Goal: Transaction & Acquisition: Obtain resource

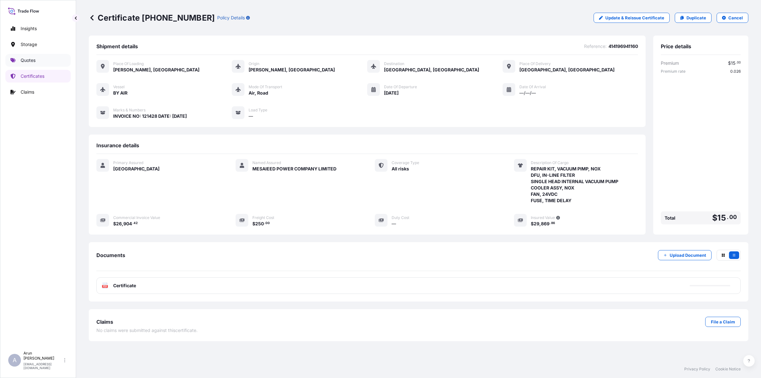
click at [29, 60] on p "Quotes" at bounding box center [28, 60] width 15 height 6
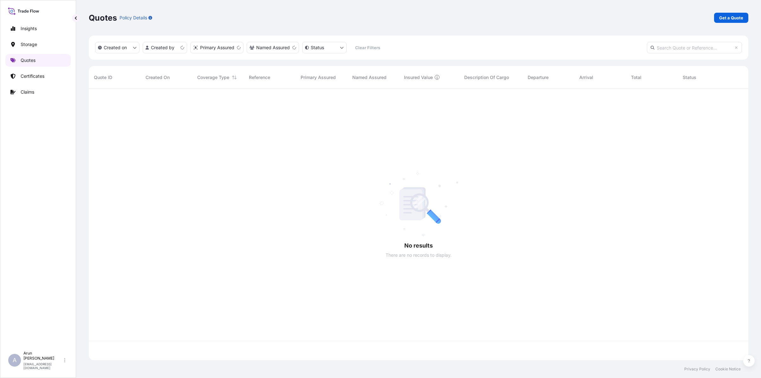
scroll to position [269, 654]
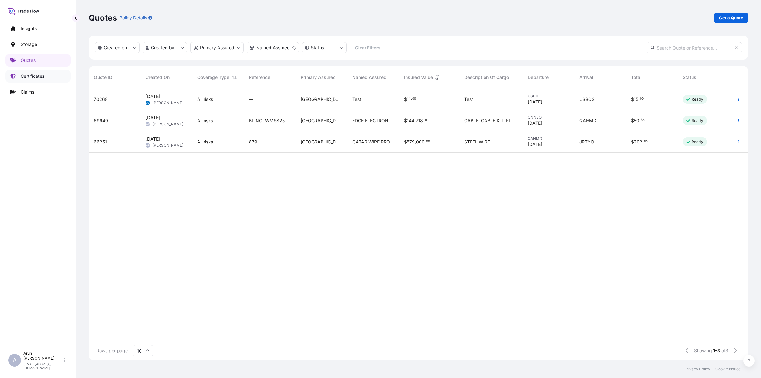
click at [29, 75] on p "Certificates" at bounding box center [33, 76] width 24 height 6
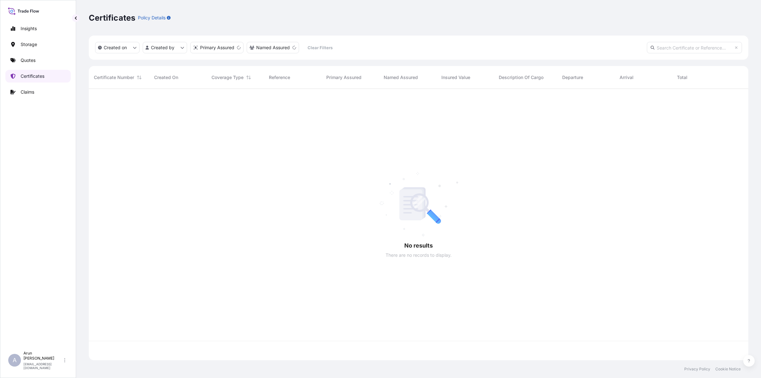
scroll to position [269, 654]
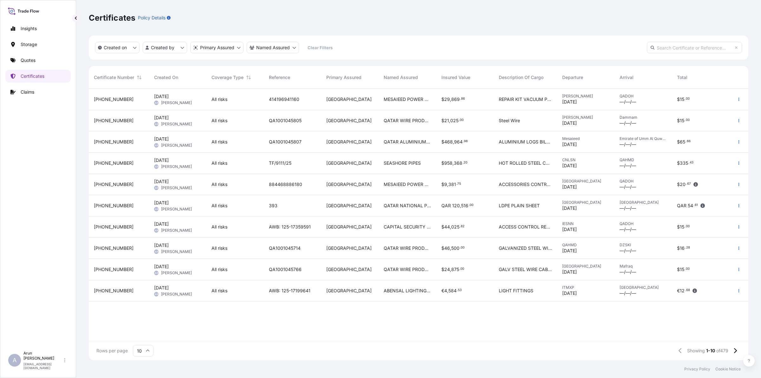
click at [418, 139] on span "QATAR ALUMINIUM LIMITED COMPANY." at bounding box center [407, 142] width 47 height 6
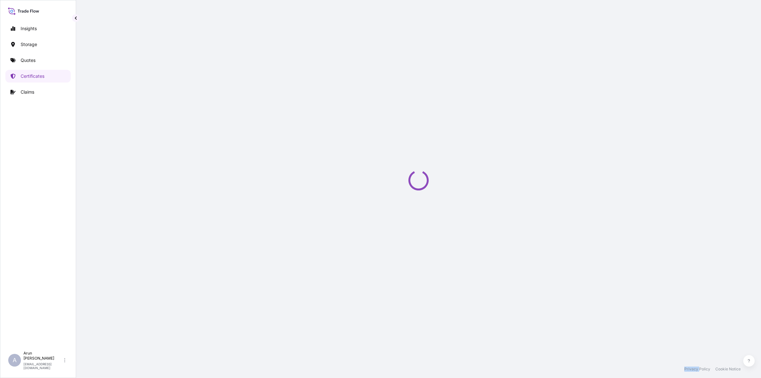
click at [418, 139] on div "Loading" at bounding box center [419, 180] width 660 height 360
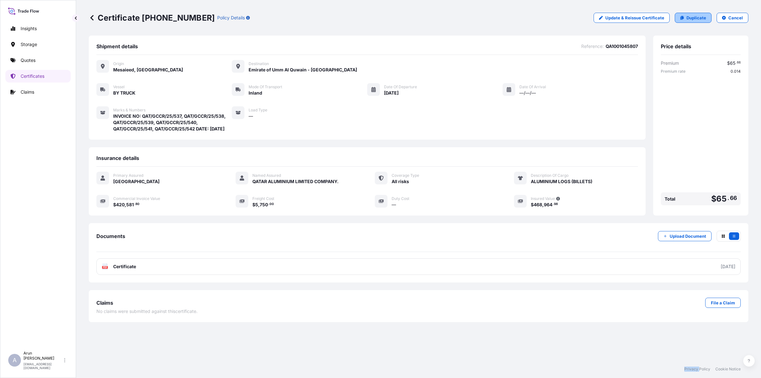
click at [701, 16] on p "Duplicate" at bounding box center [697, 18] width 20 height 6
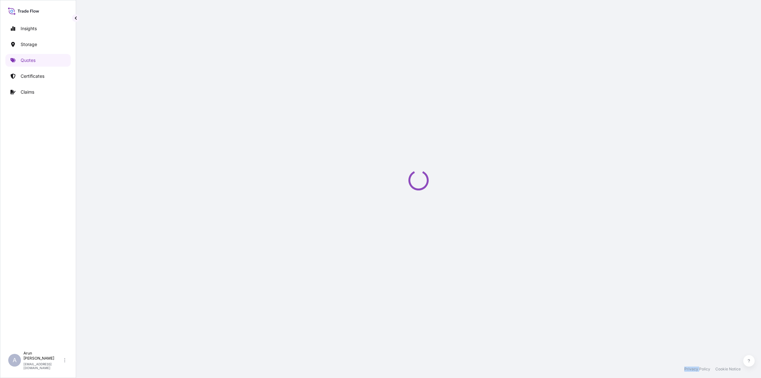
select select "Inland"
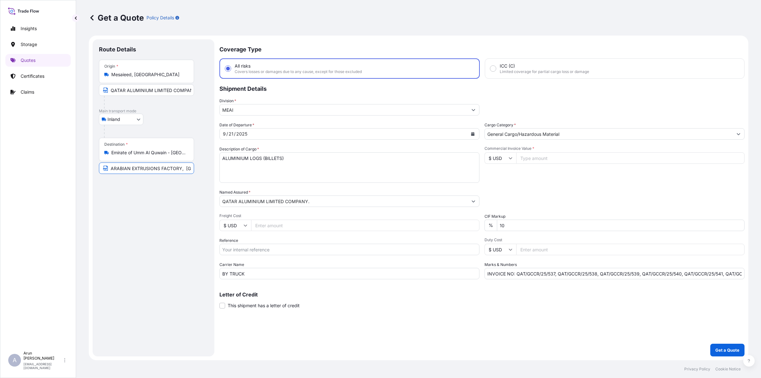
click at [178, 169] on input "ARABIAN EXTRUSIONS FACTORY, [GEOGRAPHIC_DATA] - [GEOGRAPHIC_DATA]" at bounding box center [146, 167] width 95 height 11
click at [285, 224] on input "Freight Cost" at bounding box center [365, 224] width 228 height 11
drag, startPoint x: 556, startPoint y: 274, endPoint x: 760, endPoint y: 285, distance: 205.1
click at [760, 285] on div "Get a Quote Policy Details Route Details Place of loading Road / Inland Road / …" at bounding box center [418, 180] width 685 height 360
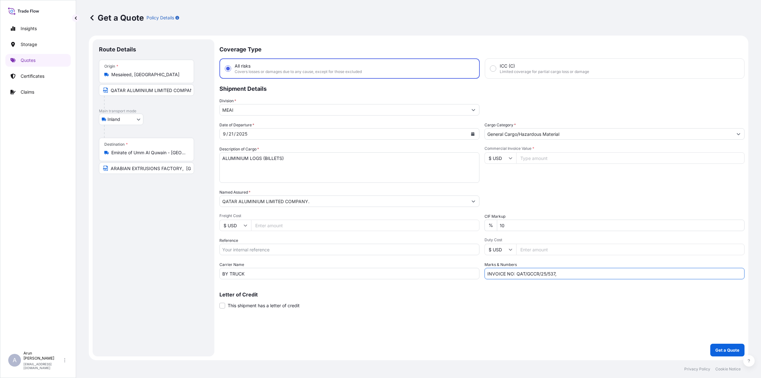
scroll to position [0, 0]
type input "INVOICE NO: QAT/GCCR/25/549 DATE: [DATE]"
click at [534, 159] on input "Commercial Invoice Value *" at bounding box center [630, 157] width 228 height 11
type input "69330.93"
click at [471, 134] on icon "Calendar" at bounding box center [473, 134] width 4 height 4
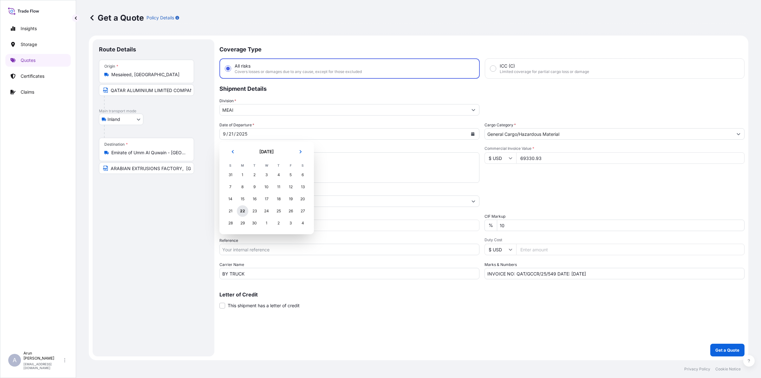
click at [243, 213] on div "22" at bounding box center [242, 210] width 11 height 11
click at [277, 224] on input "Freight Cost" at bounding box center [365, 224] width 228 height 11
type input "12010"
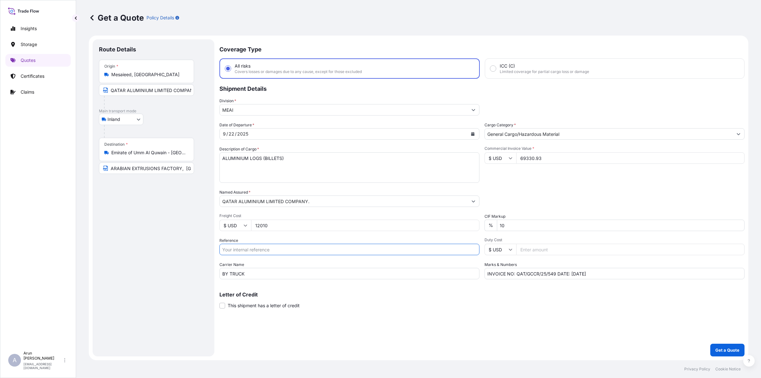
click at [283, 251] on input "Reference" at bounding box center [349, 249] width 260 height 11
type input "QA1001045827"
click at [730, 350] on p "Get a Quote" at bounding box center [727, 350] width 24 height 6
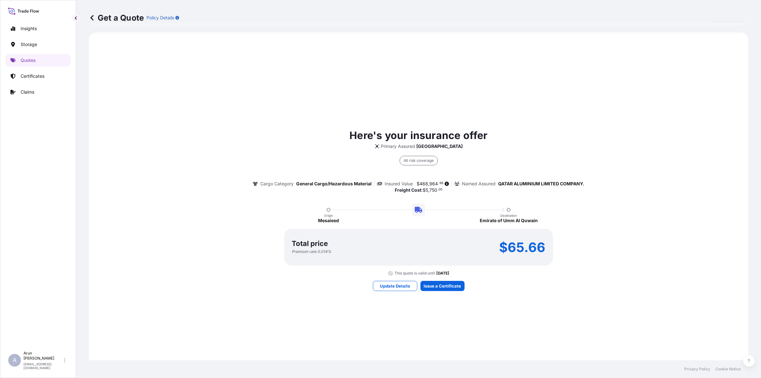
scroll to position [370, 0]
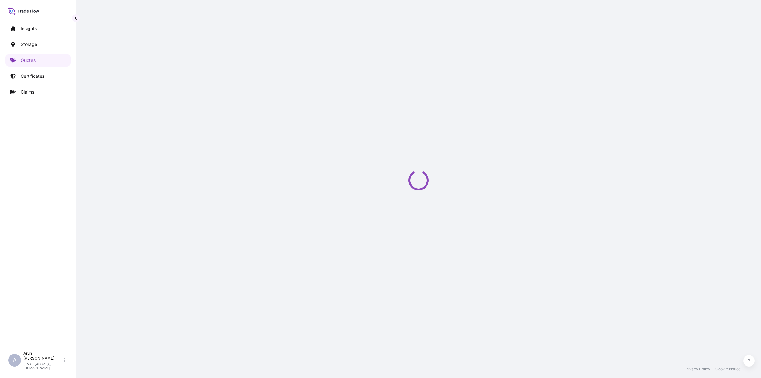
select select "Inland"
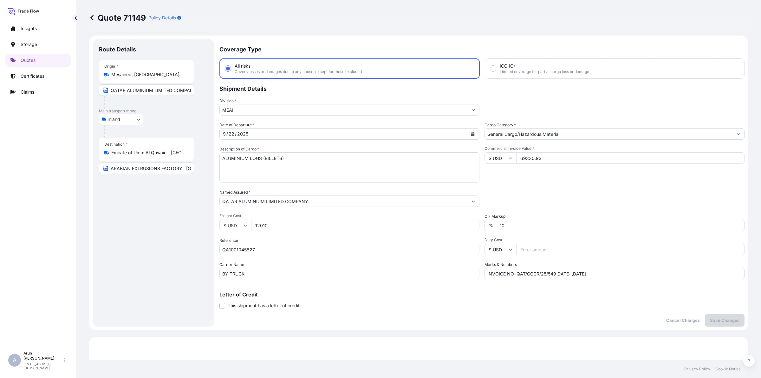
click at [265, 225] on input "12010" at bounding box center [365, 224] width 228 height 11
click at [285, 226] on input "120120" at bounding box center [365, 224] width 228 height 11
type input "120120"
click at [719, 317] on p "Save Changes" at bounding box center [724, 320] width 29 height 6
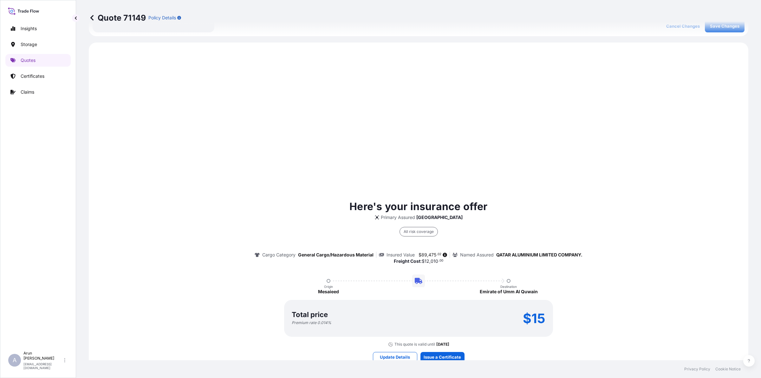
scroll to position [304, 0]
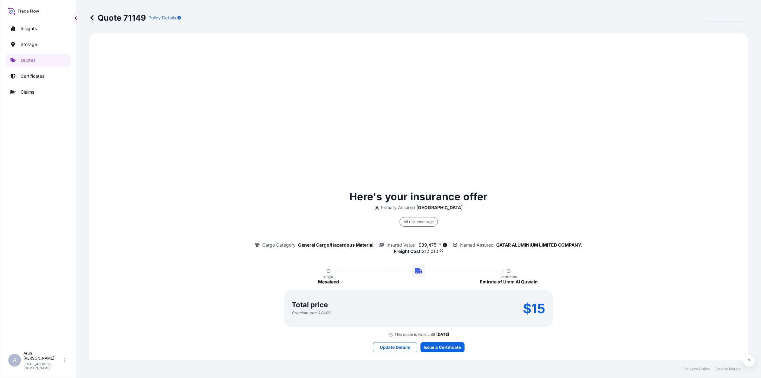
select select "Inland"
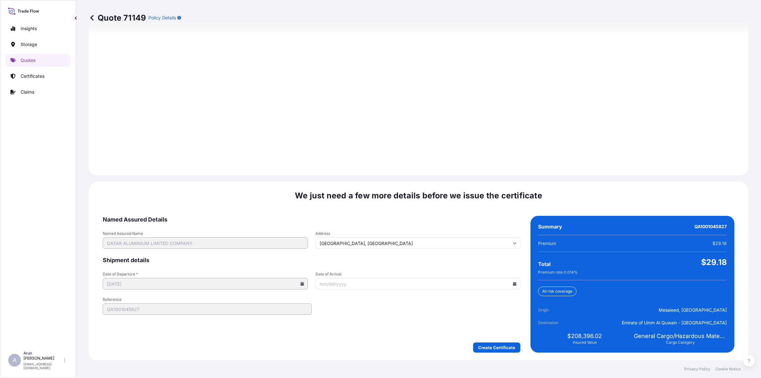
scroll to position [823, 0]
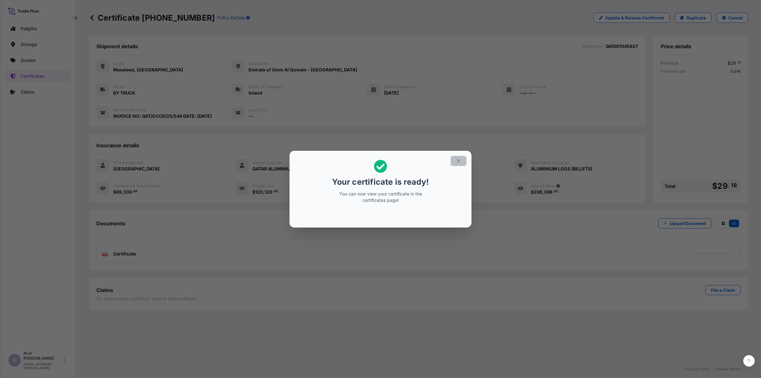
click at [464, 160] on button "button" at bounding box center [459, 161] width 16 height 10
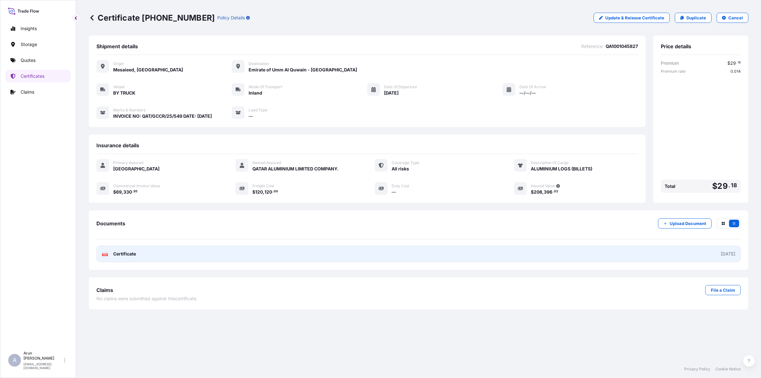
click at [239, 248] on link "PDF Certificate [DATE]" at bounding box center [418, 253] width 644 height 16
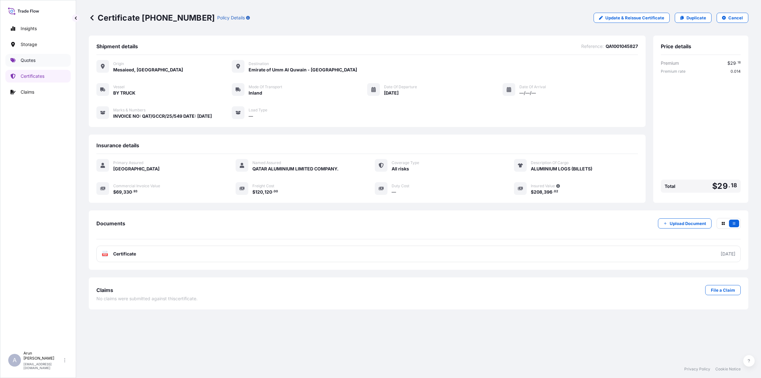
click at [18, 62] on link "Quotes" at bounding box center [37, 60] width 65 height 13
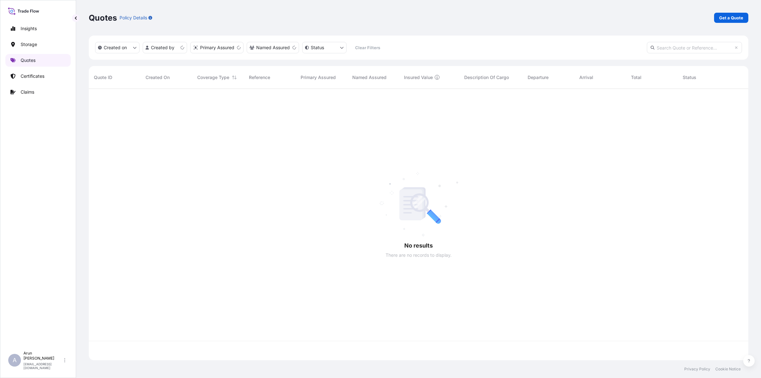
scroll to position [269, 654]
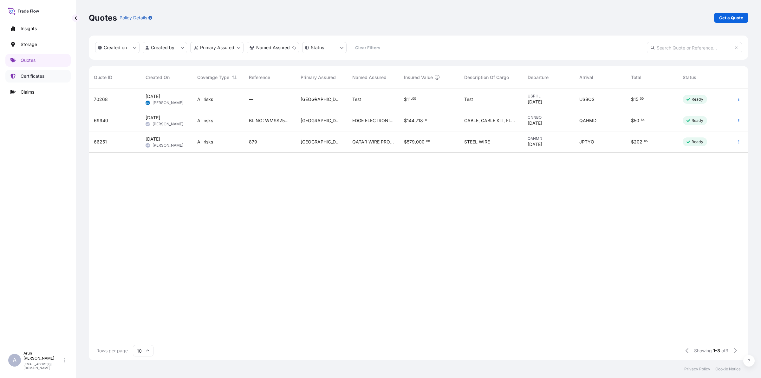
click at [33, 78] on p "Certificates" at bounding box center [33, 76] width 24 height 6
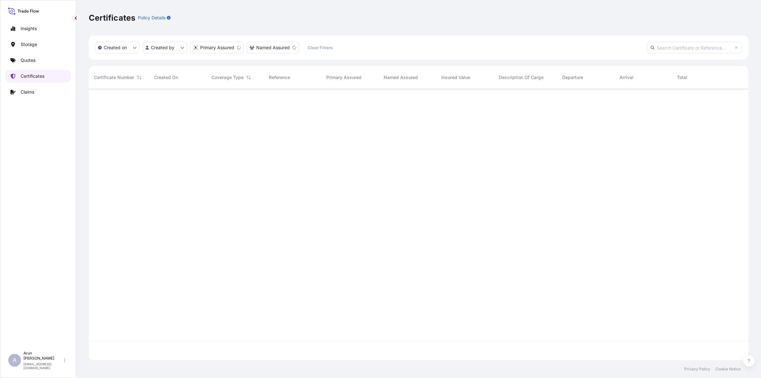
scroll to position [269, 654]
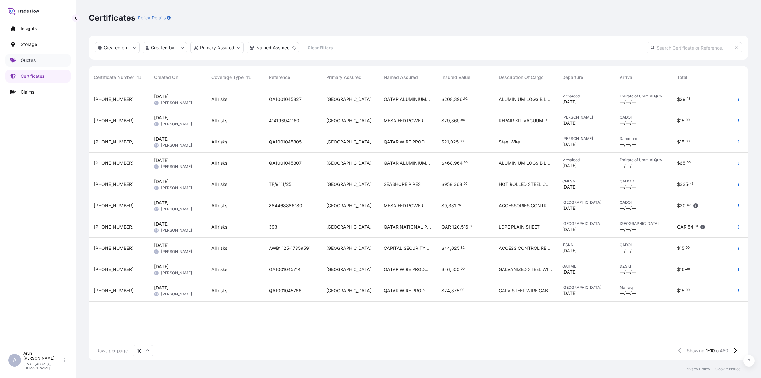
click at [37, 59] on link "Quotes" at bounding box center [37, 60] width 65 height 13
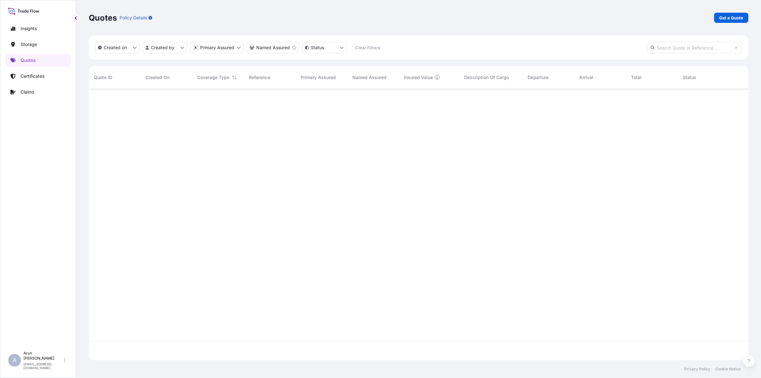
scroll to position [269, 654]
click at [744, 18] on link "Get a Quote" at bounding box center [731, 18] width 34 height 10
select select "Water"
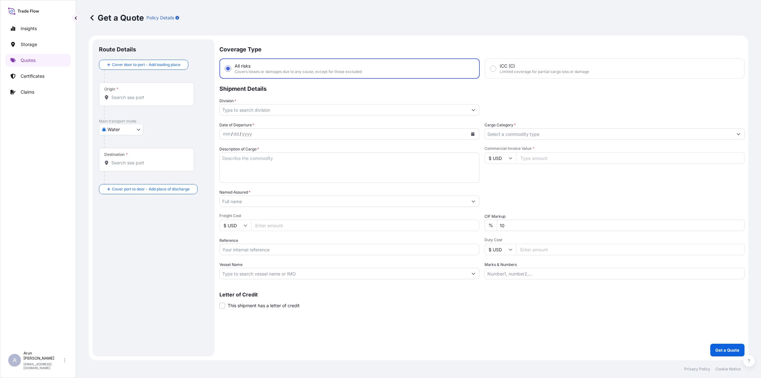
click at [130, 129] on body "Insights Storage Quotes Certificates Claims A [PERSON_NAME] [PERSON_NAME][EMAIL…" at bounding box center [380, 189] width 761 height 378
click at [124, 171] on div "Inland" at bounding box center [120, 168] width 39 height 11
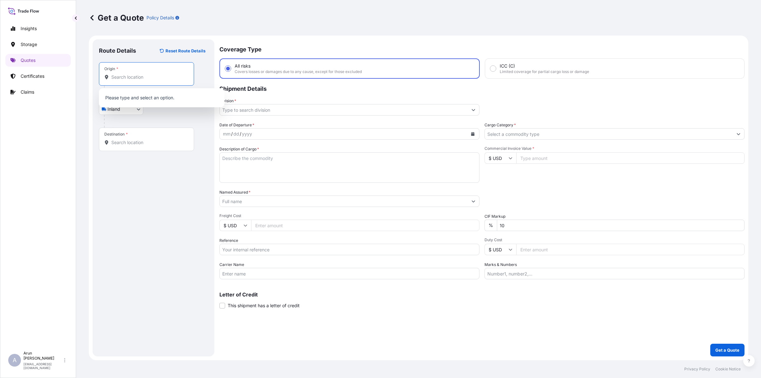
click at [147, 78] on input "Origin *" at bounding box center [148, 77] width 75 height 6
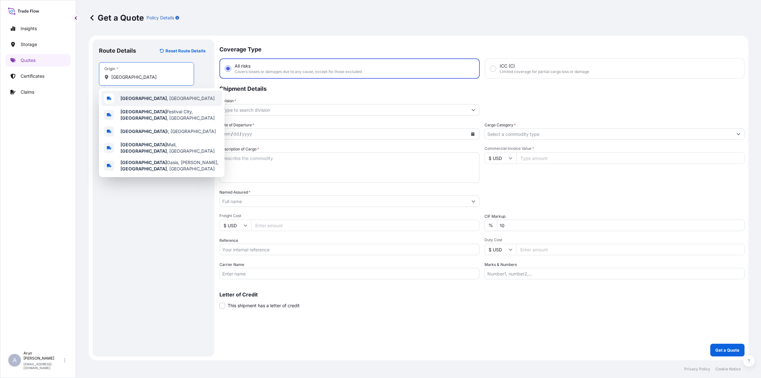
click at [153, 97] on div "[GEOGRAPHIC_DATA] , [GEOGRAPHIC_DATA]" at bounding box center [161, 98] width 121 height 15
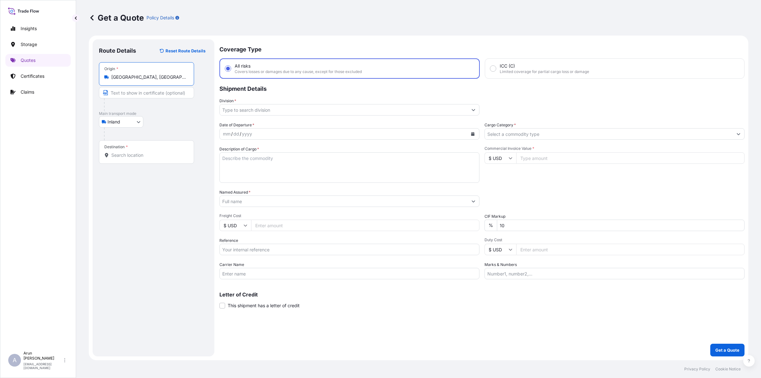
type input "[GEOGRAPHIC_DATA], [GEOGRAPHIC_DATA]"
click at [153, 99] on div at bounding box center [150, 104] width 92 height 13
click at [152, 93] on input "Text to appear on certificate" at bounding box center [146, 92] width 95 height 11
type input "QATAR ALUMINIUM LIMITED COMPANY,MESAIEED, [GEOGRAPHIC_DATA], [GEOGRAPHIC_DATA]."
click at [180, 94] on input "QATAR ALUMINIUM LIMITED COMPANY,MESAIEED, [GEOGRAPHIC_DATA], [GEOGRAPHIC_DATA]." at bounding box center [146, 92] width 95 height 11
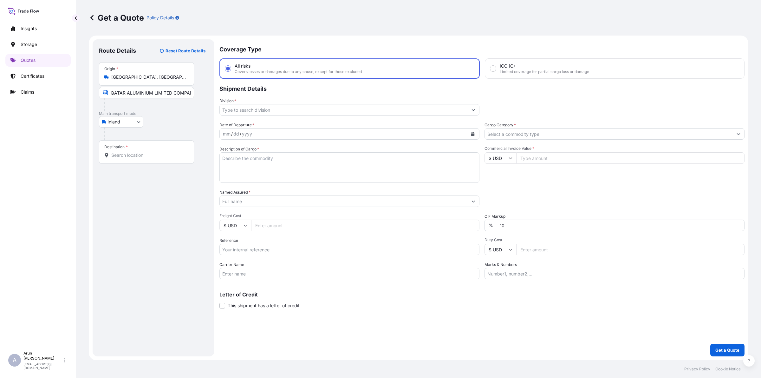
click at [151, 159] on div "Destination *" at bounding box center [146, 151] width 95 height 23
click at [151, 158] on input "Destination *" at bounding box center [148, 155] width 75 height 6
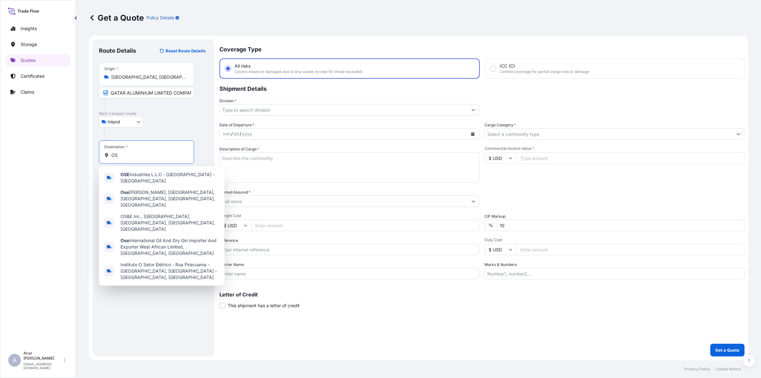
type input "O"
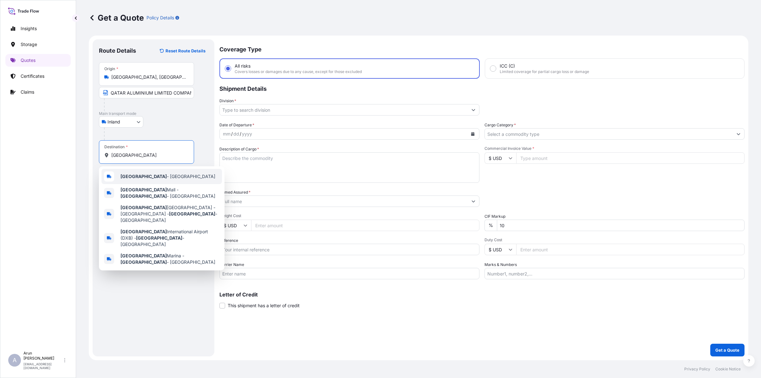
click at [128, 176] on b "[GEOGRAPHIC_DATA]" at bounding box center [144, 175] width 46 height 5
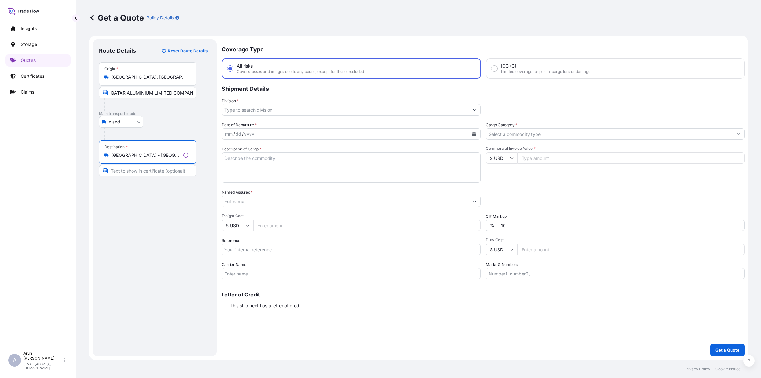
type input "[GEOGRAPHIC_DATA] - [GEOGRAPHIC_DATA]"
click at [133, 172] on input "Text to appear on certificate" at bounding box center [147, 170] width 97 height 11
click at [163, 172] on input "OSE INDUSTRIES" at bounding box center [146, 170] width 95 height 11
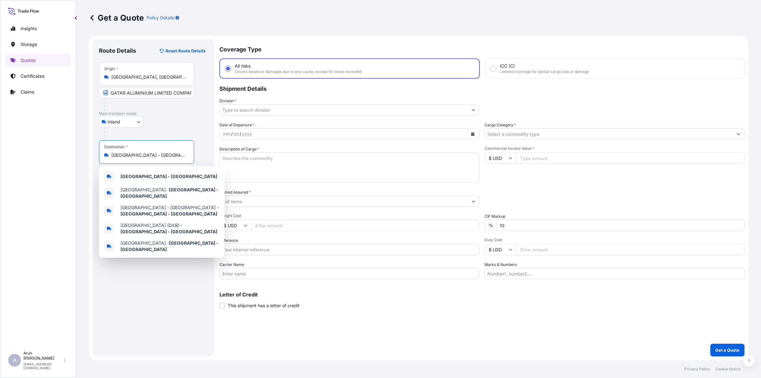
drag, startPoint x: 173, startPoint y: 156, endPoint x: 110, endPoint y: 155, distance: 63.4
click at [110, 155] on div "[GEOGRAPHIC_DATA] - [GEOGRAPHIC_DATA]" at bounding box center [146, 155] width 84 height 6
click at [136, 174] on b "[GEOGRAPHIC_DATA] - [GEOGRAPHIC_DATA]" at bounding box center [169, 175] width 97 height 5
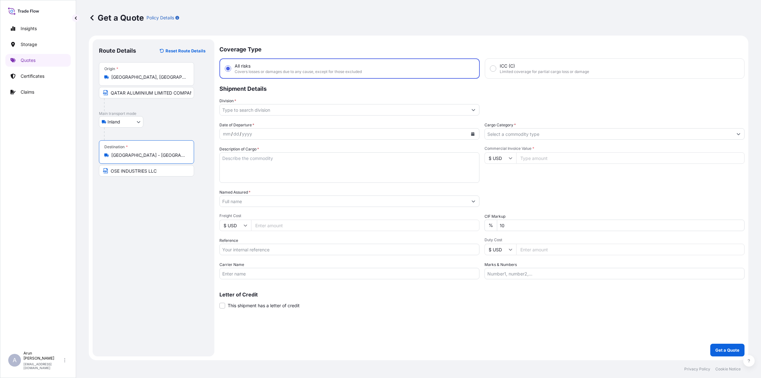
click at [160, 173] on input "OSE INDUSTRIES LLC" at bounding box center [146, 170] width 95 height 11
paste input "[GEOGRAPHIC_DATA] - [GEOGRAPHIC_DATA]"
type input "OSE INDUSTRIES LLC, [GEOGRAPHIC_DATA] - [GEOGRAPHIC_DATA]"
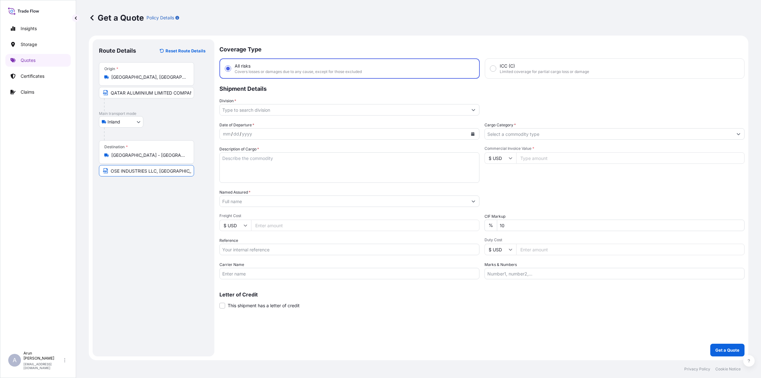
click at [470, 129] on button "Calendar" at bounding box center [473, 134] width 10 height 10
click at [240, 211] on div "22" at bounding box center [242, 210] width 11 height 11
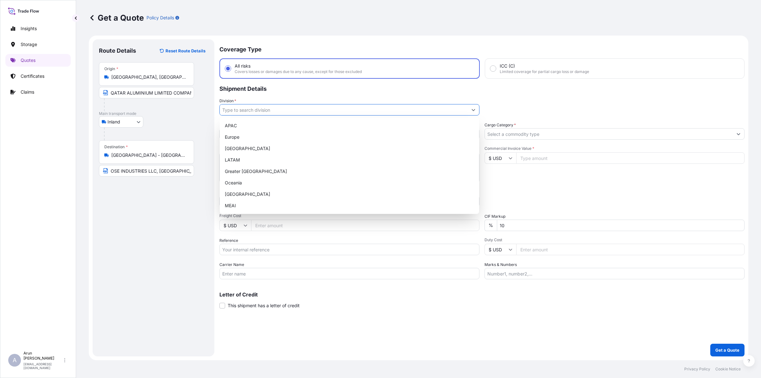
click at [297, 109] on input "Division *" at bounding box center [344, 109] width 248 height 11
click at [239, 205] on div "MEAI" at bounding box center [349, 205] width 254 height 11
type input "MEAI"
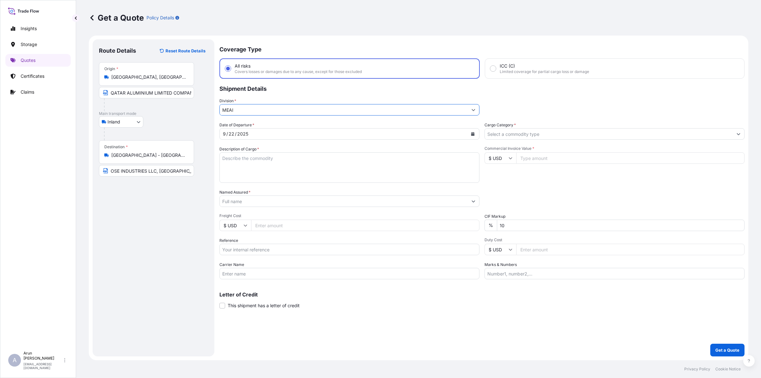
click at [543, 137] on input "Cargo Category *" at bounding box center [609, 133] width 248 height 11
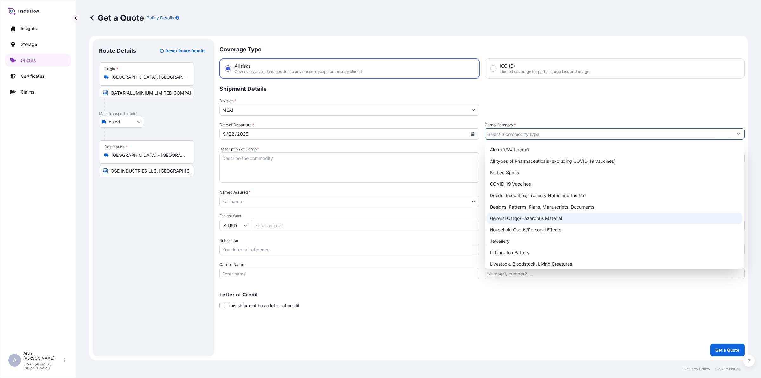
click at [517, 222] on div "General Cargo/Hazardous Material" at bounding box center [614, 217] width 254 height 11
type input "General Cargo/Hazardous Material"
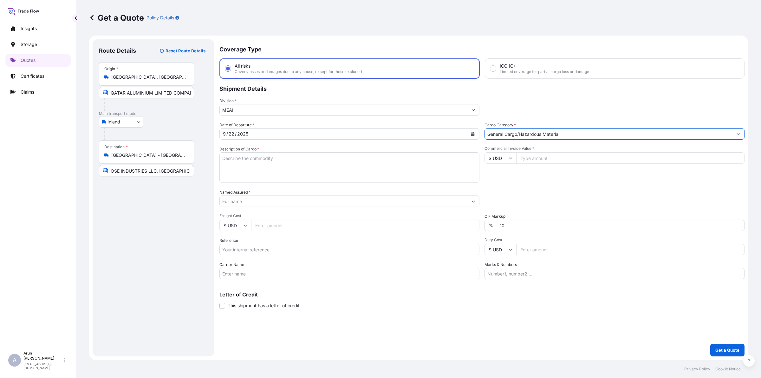
click at [290, 162] on textarea "Description of Cargo *" at bounding box center [349, 167] width 260 height 30
type textarea "ALUMINIUM LOGS (BILLETS)"
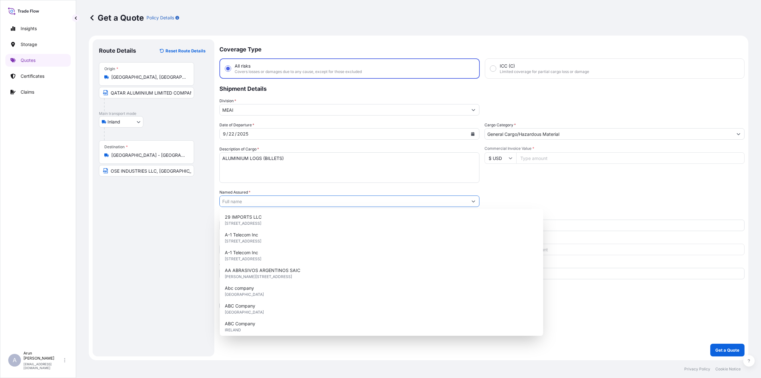
click at [283, 199] on input "Named Assured *" at bounding box center [344, 200] width 248 height 11
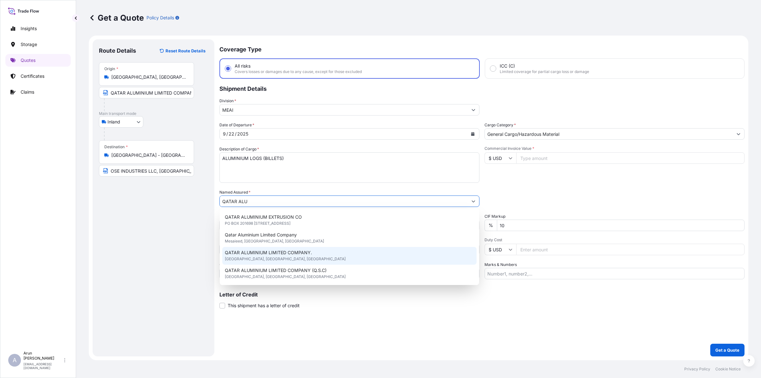
click at [271, 254] on span "QATAR ALUMINIUM LIMITED COMPANY." at bounding box center [268, 252] width 87 height 6
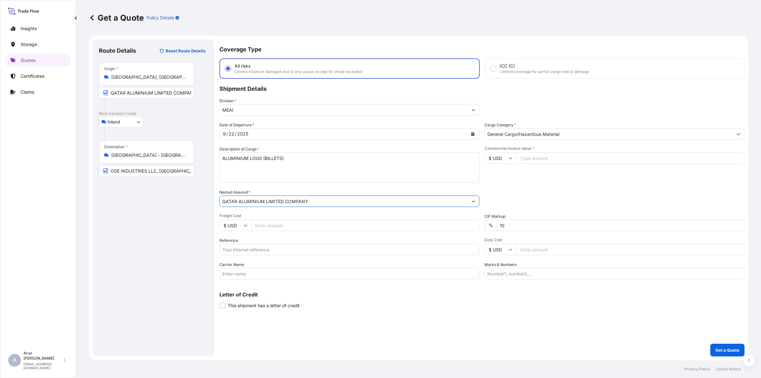
type input "QATAR ALUMINIUM LIMITED COMPANY."
click at [263, 226] on input "Freight Cost" at bounding box center [365, 224] width 228 height 11
type input "70810"
click at [276, 246] on input "Reference" at bounding box center [349, 249] width 260 height 11
type input "QA1001045829"
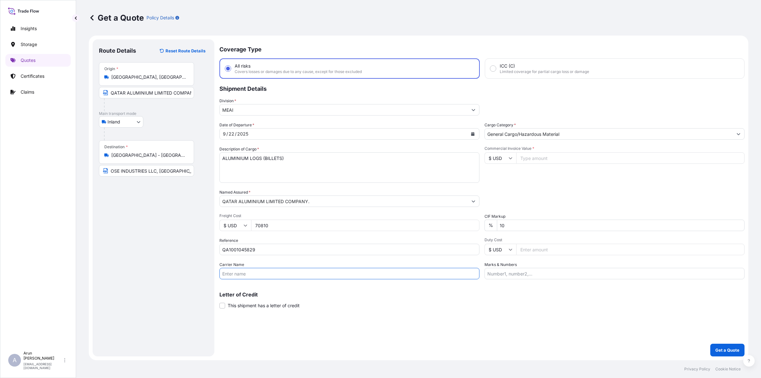
click at [289, 275] on input "Carrier Name" at bounding box center [349, 273] width 260 height 11
type input "BY TRUCK"
click at [528, 156] on input "Commercial Invoice Value *" at bounding box center [630, 157] width 228 height 11
type input "286777.07"
click at [519, 270] on input "Marks & Numbers" at bounding box center [615, 273] width 260 height 11
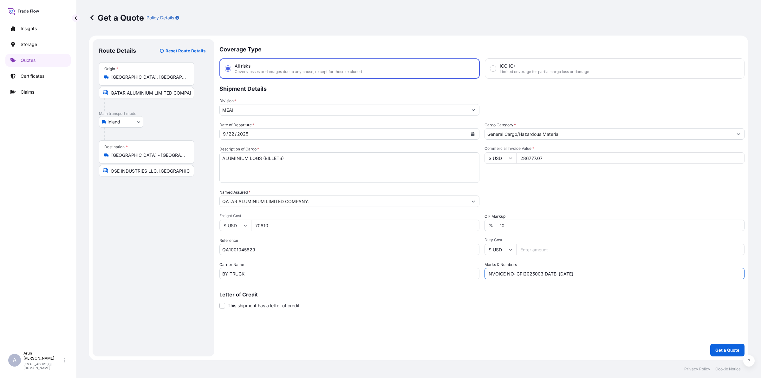
drag, startPoint x: 516, startPoint y: 274, endPoint x: 542, endPoint y: 277, distance: 26.7
click at [542, 277] on input "INVOICE NO: CPI2025003 DATE: [DATE]" at bounding box center [615, 273] width 260 height 11
click at [574, 273] on input "INVOICE NO: QAT/GCCR/25/548 DATE: [DATE]" at bounding box center [615, 273] width 260 height 11
click at [657, 276] on input "INVOICE NO: QAT/GCCR/25/548 DATE: [DATE]" at bounding box center [615, 273] width 260 height 11
type input "INVOICE NO: QAT/GCCR/25/548 DATE: [DATE]"
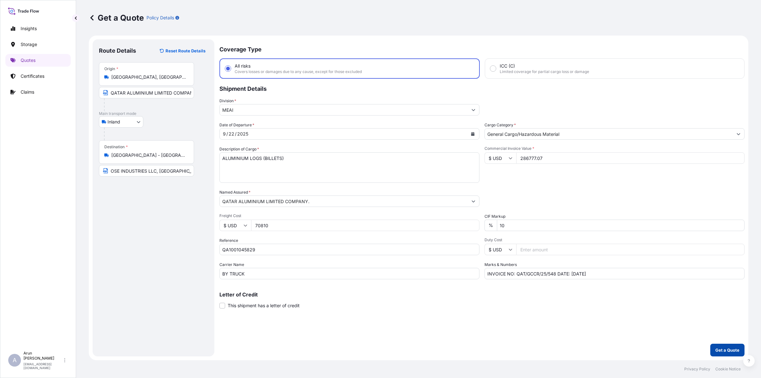
click at [735, 347] on p "Get a Quote" at bounding box center [727, 350] width 24 height 6
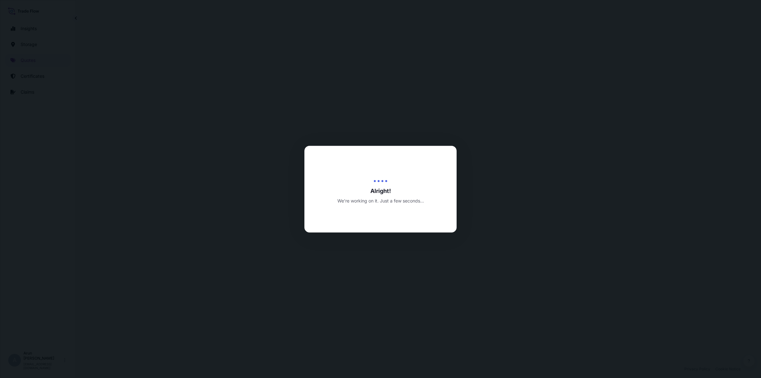
select select "Inland"
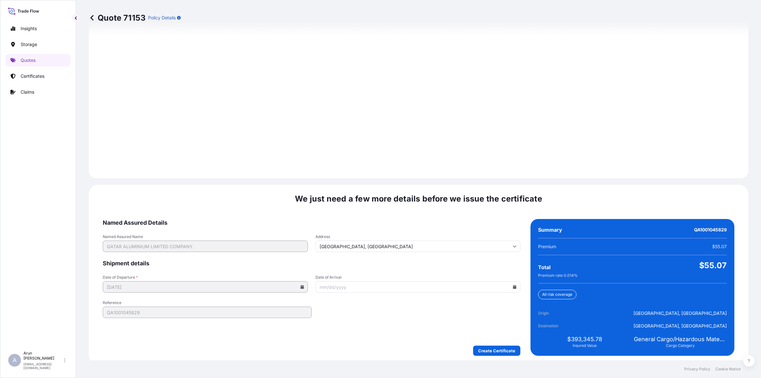
scroll to position [823, 0]
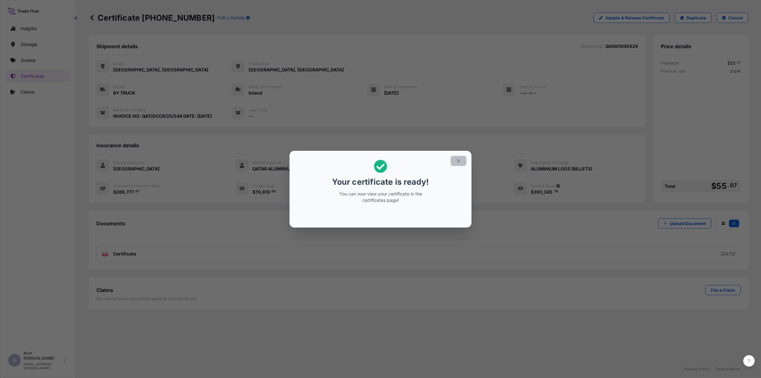
click at [457, 161] on icon "button" at bounding box center [459, 161] width 6 height 6
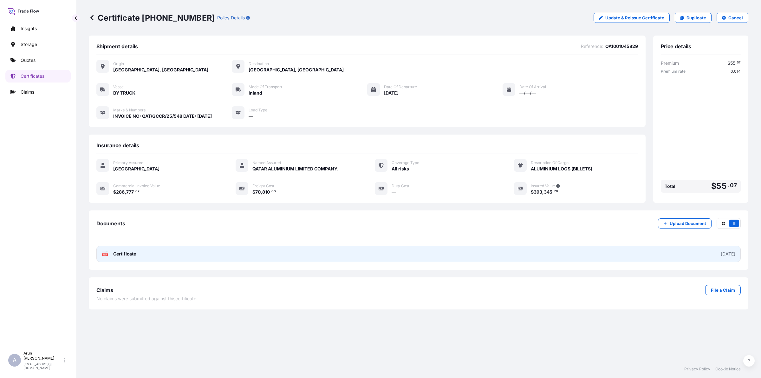
click at [133, 252] on span "Certificate" at bounding box center [124, 254] width 23 height 6
